Goal: Task Accomplishment & Management: Complete application form

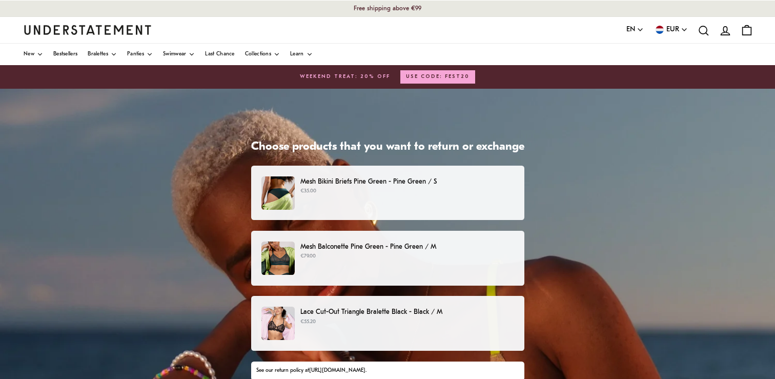
click at [355, 187] on p "€35.00" at bounding box center [406, 191] width 213 height 8
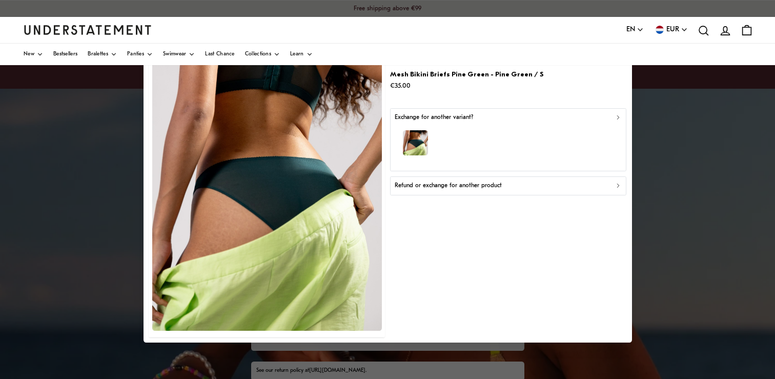
click at [684, 129] on div at bounding box center [387, 189] width 775 height 379
click at [129, 124] on div at bounding box center [387, 189] width 775 height 379
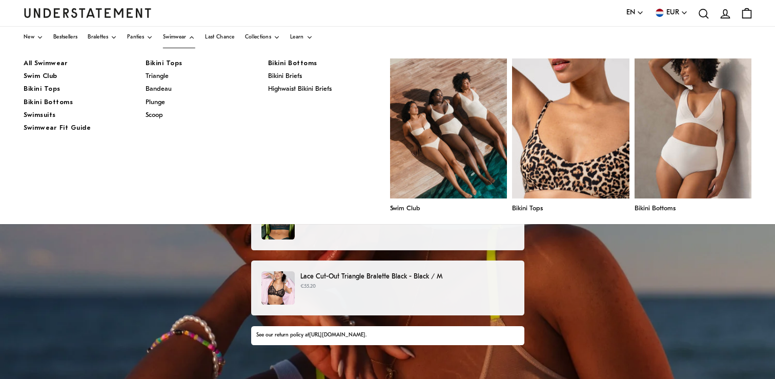
scroll to position [51, 0]
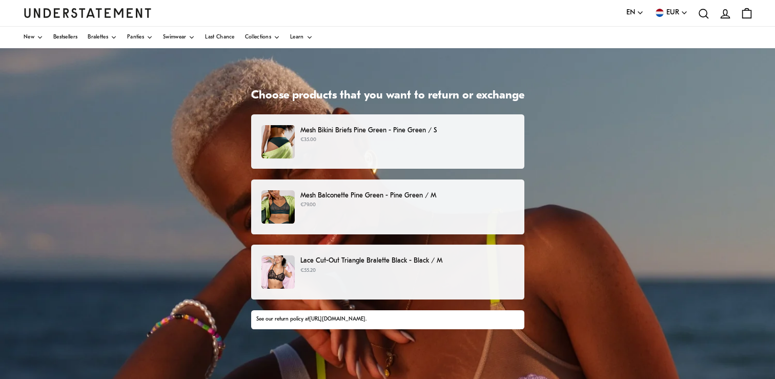
click at [368, 196] on p "Mesh Balconette Pine Green - Pine Green / M" at bounding box center [406, 195] width 213 height 11
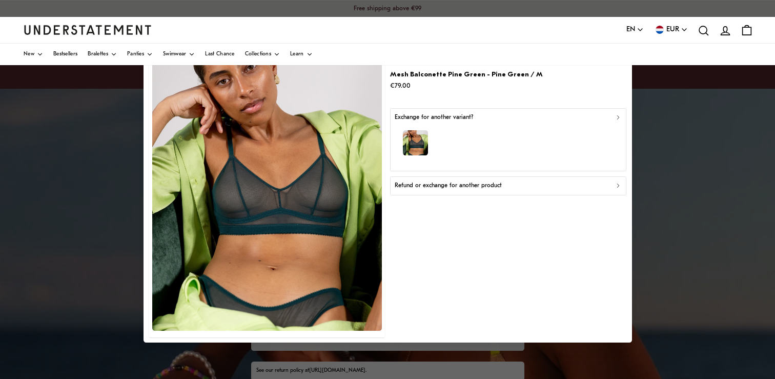
click at [453, 133] on div "button" at bounding box center [508, 144] width 227 height 45
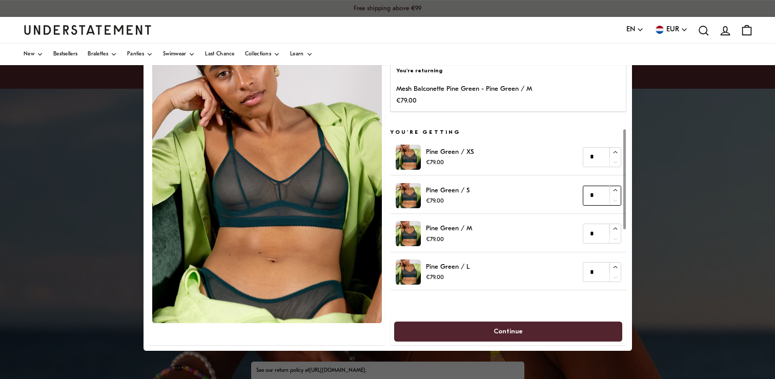
click at [615, 188] on icon "button" at bounding box center [615, 190] width 7 height 7
type input "*"
click at [503, 329] on span "Continue" at bounding box center [507, 330] width 29 height 19
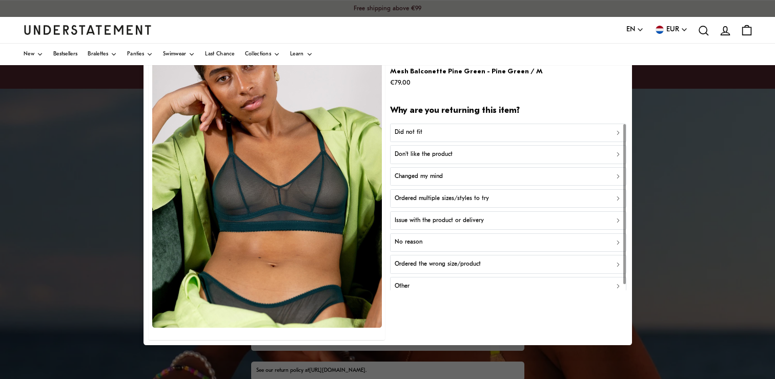
click at [425, 133] on div "Did not fit" at bounding box center [508, 133] width 227 height 10
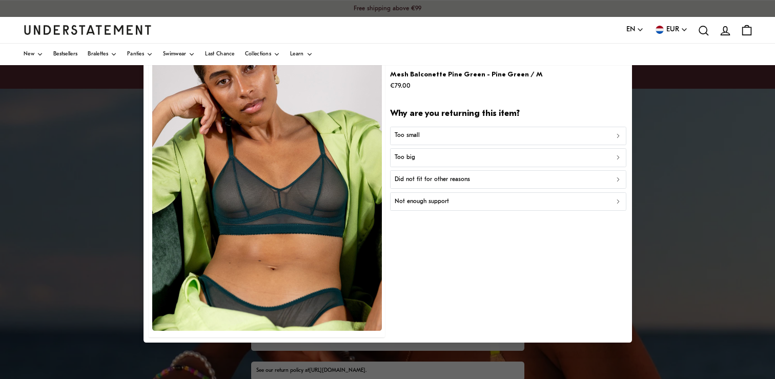
click at [415, 157] on div "Too big" at bounding box center [508, 158] width 227 height 10
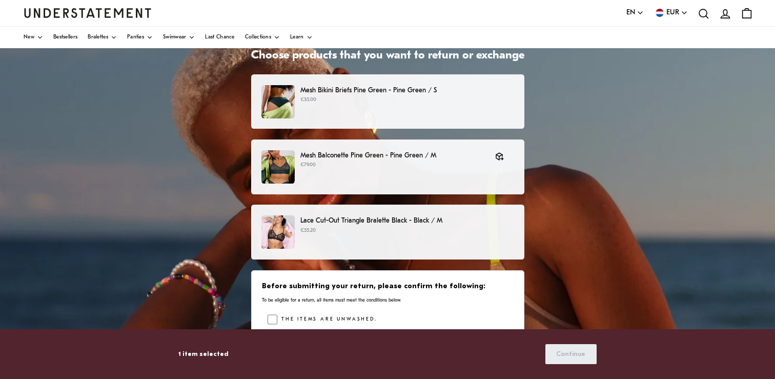
scroll to position [93, 0]
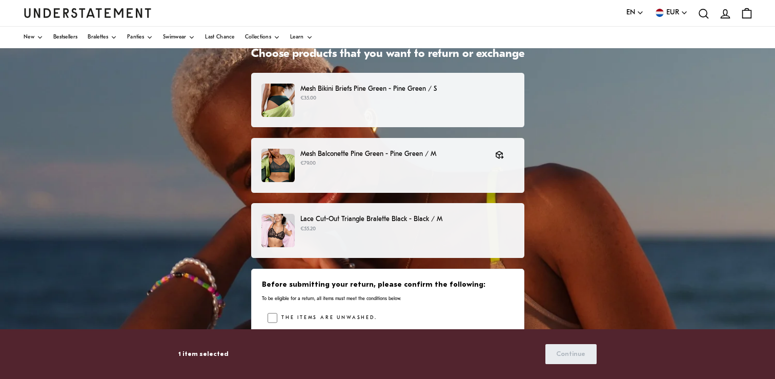
click at [408, 233] on div "Lace Cut-Out Triangle Bralette Black - Black / M €55.20" at bounding box center [387, 230] width 252 height 33
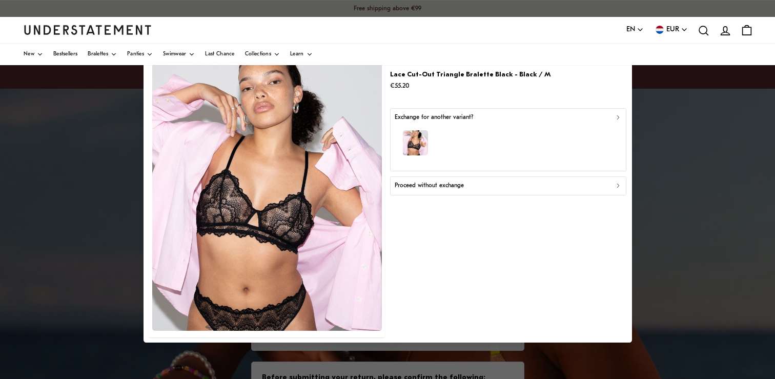
click at [477, 133] on div "button" at bounding box center [508, 144] width 227 height 45
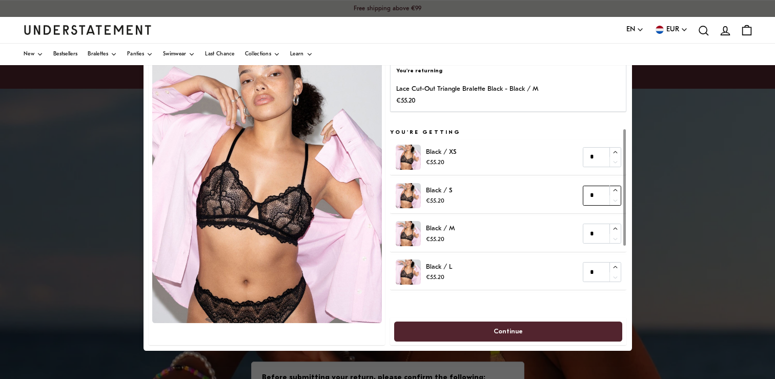
click at [615, 191] on icon "button" at bounding box center [615, 190] width 7 height 7
type input "*"
click at [500, 328] on span "Continue" at bounding box center [507, 330] width 29 height 19
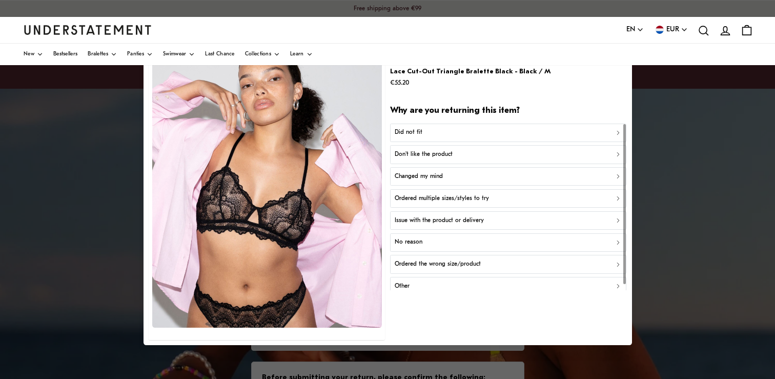
click at [425, 134] on div "Did not fit" at bounding box center [508, 133] width 227 height 10
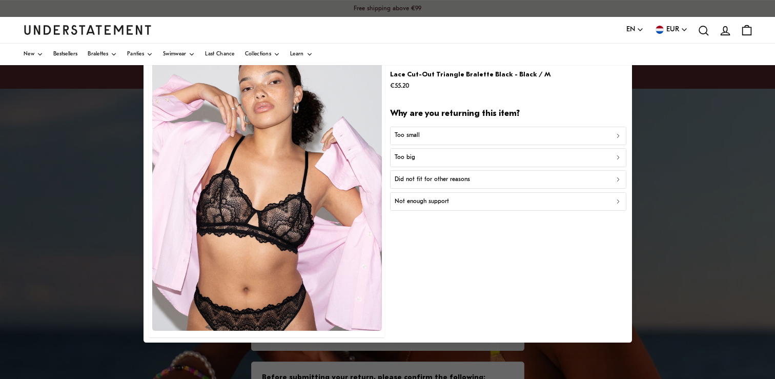
click at [412, 157] on p "Too big" at bounding box center [405, 158] width 20 height 10
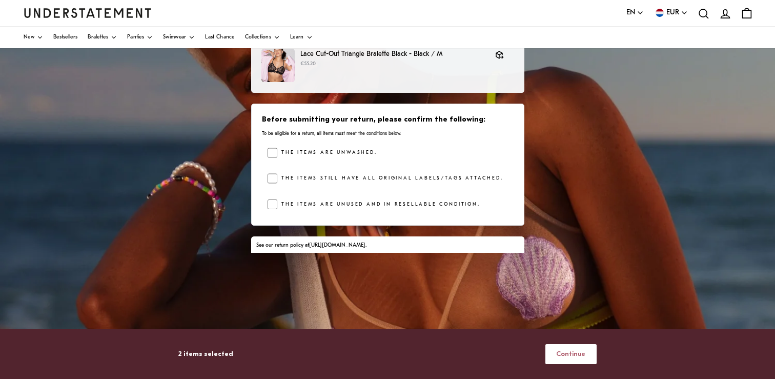
scroll to position [71, 0]
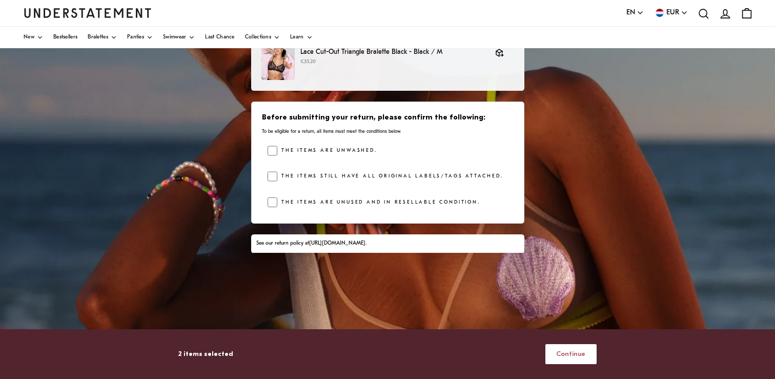
click at [565, 358] on span "Continue" at bounding box center [570, 353] width 29 height 19
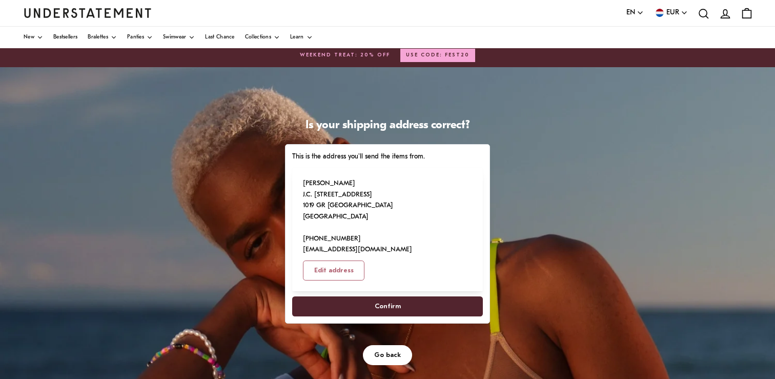
scroll to position [19, 0]
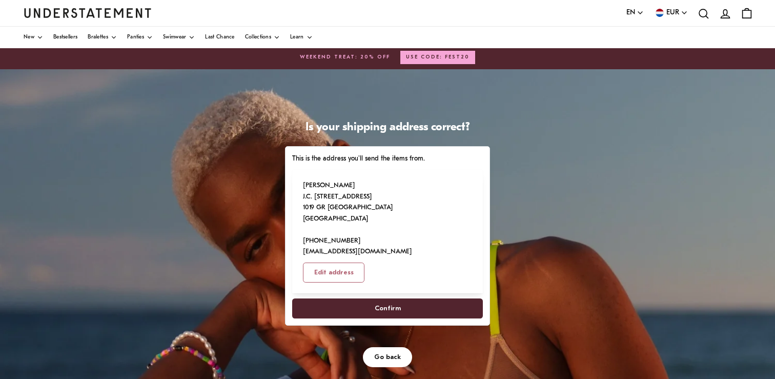
click at [387, 299] on span "Confirm" at bounding box center [388, 308] width 26 height 19
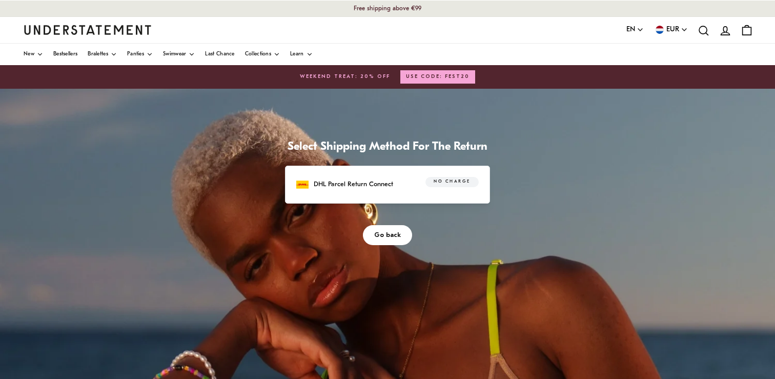
click at [383, 187] on p "DHL Parcel Return Connect" at bounding box center [353, 184] width 79 height 11
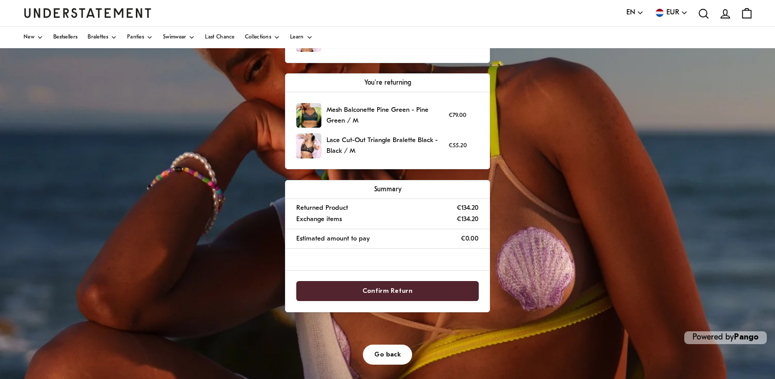
scroll to position [210, 0]
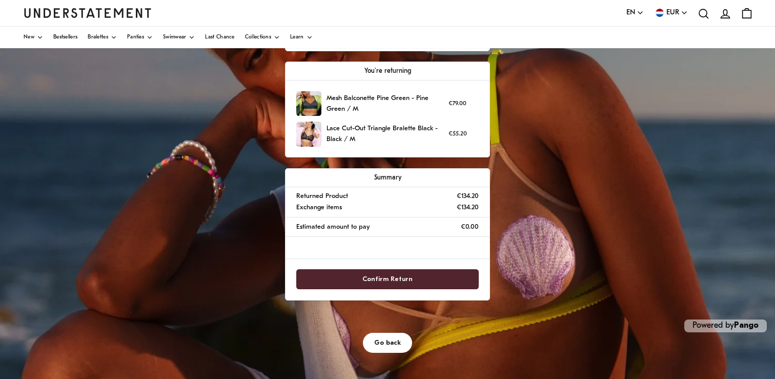
click at [386, 278] on span "Confirm Return" at bounding box center [387, 279] width 50 height 19
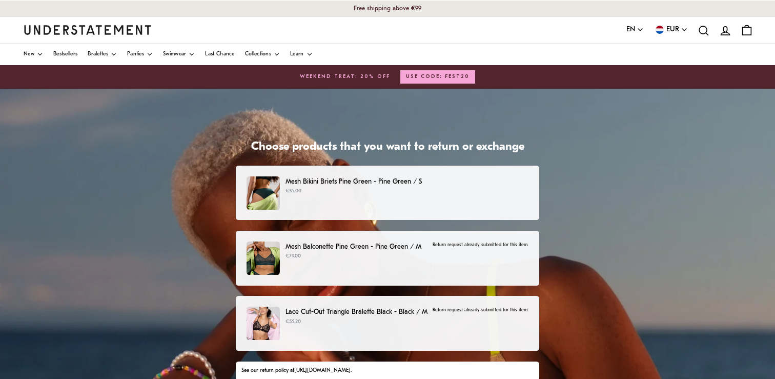
click at [345, 190] on p "€35.00" at bounding box center [406, 191] width 243 height 8
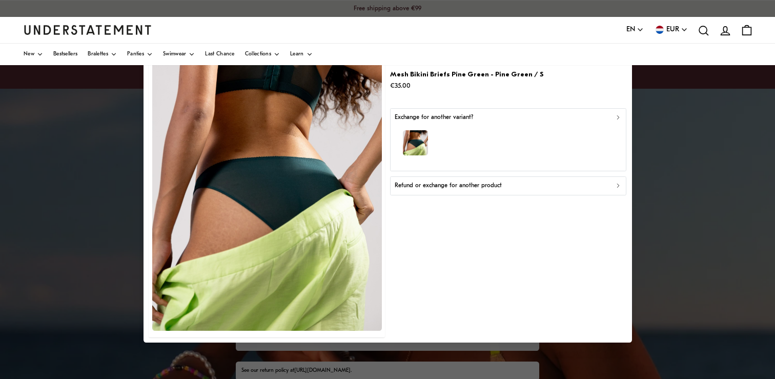
click at [479, 133] on div "button" at bounding box center [508, 144] width 227 height 45
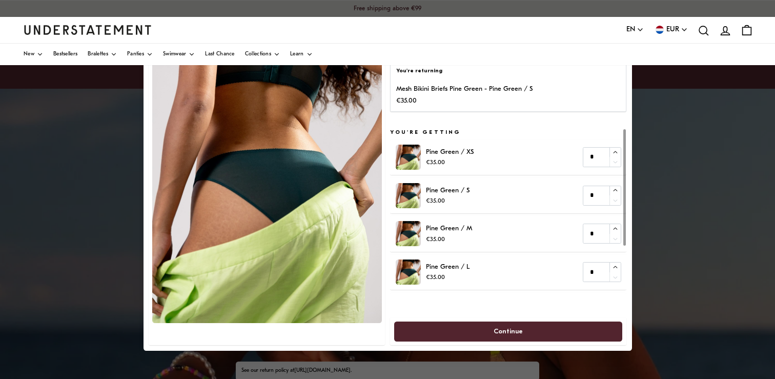
click at [475, 115] on div "You're returning Mesh Bikini Briefs Pine Green - Pine Green / S €35.00 You're g…" at bounding box center [508, 189] width 236 height 311
click at [104, 142] on div at bounding box center [387, 189] width 775 height 379
click at [673, 143] on div at bounding box center [387, 189] width 775 height 379
